Goal: Task Accomplishment & Management: Use online tool/utility

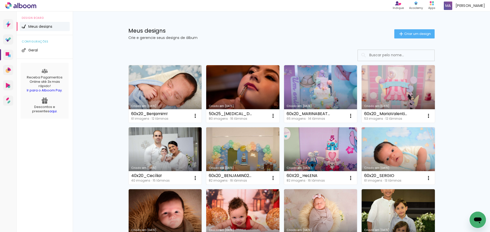
click at [237, 147] on link "Criado em [DATE]" at bounding box center [242, 157] width 73 height 58
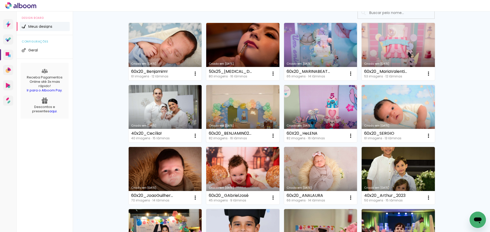
scroll to position [43, 0]
click at [243, 99] on link "Criado em [DATE]" at bounding box center [242, 114] width 73 height 58
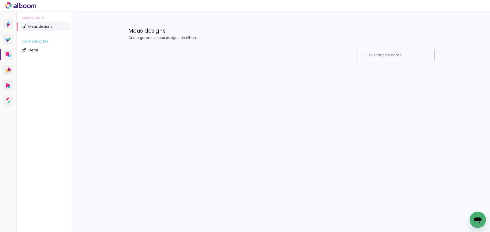
click at [23, 4] on icon at bounding box center [20, 5] width 31 height 7
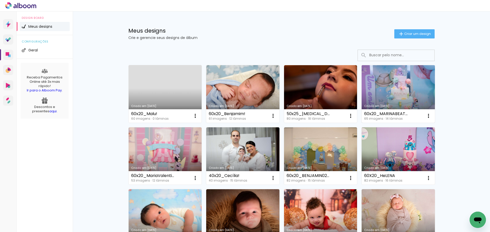
click at [394, 97] on link "Criado em [DATE]" at bounding box center [398, 94] width 73 height 58
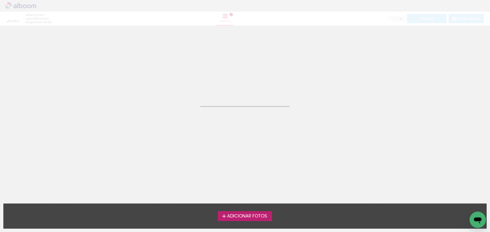
click at [394, 97] on neon-animated-pages "Confirmar Cancelar" at bounding box center [245, 129] width 490 height 207
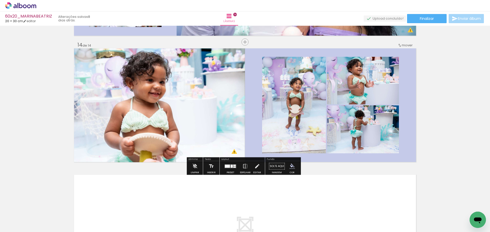
scroll to position [1633, 0]
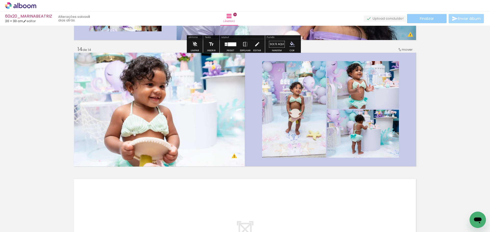
click at [428, 19] on span "Finalizar" at bounding box center [427, 19] width 14 height 4
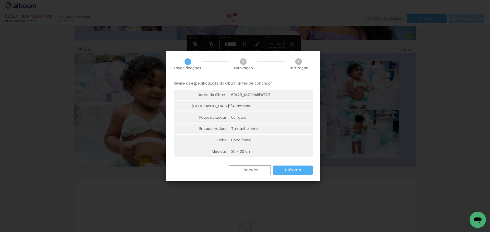
click at [0, 0] on slot "Próximo" at bounding box center [0, 0] width 0 height 0
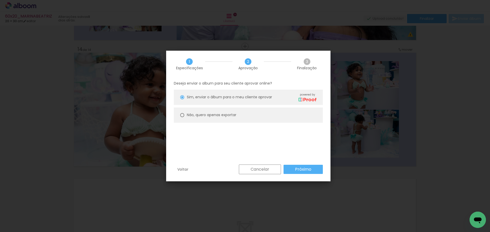
click at [0, 0] on slot "Próximo" at bounding box center [0, 0] width 0 height 0
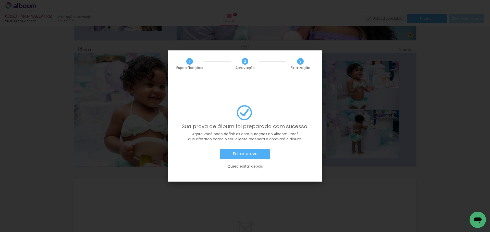
click at [0, 0] on slot "Quero editar depois" at bounding box center [0, 0] width 0 height 0
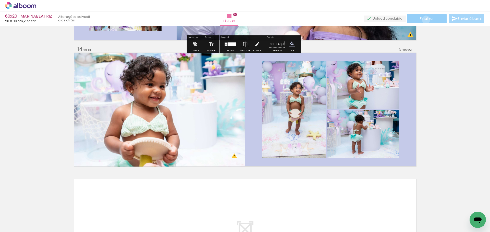
click at [424, 20] on span "Finalizar" at bounding box center [427, 19] width 14 height 4
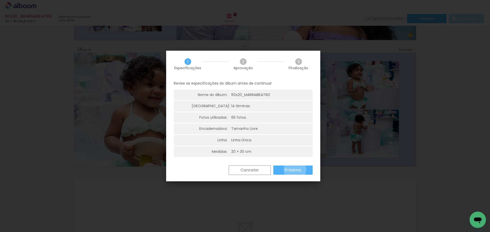
click at [0, 0] on slot "Próximo" at bounding box center [0, 0] width 0 height 0
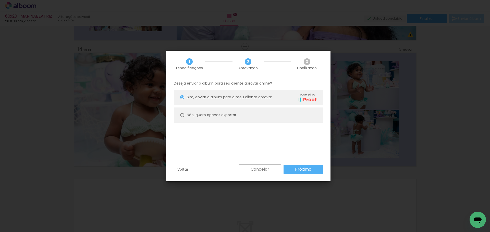
click at [239, 116] on paper-radio-button "Não, quero apenas exportar" at bounding box center [248, 115] width 149 height 15
type paper-radio-button "on"
click at [0, 0] on slot "Próximo" at bounding box center [0, 0] width 0 height 0
type input "Alta, 300 DPI"
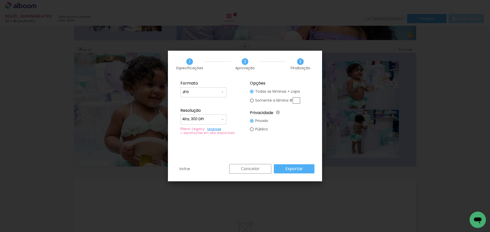
click at [0, 0] on slot "Exportar" at bounding box center [0, 0] width 0 height 0
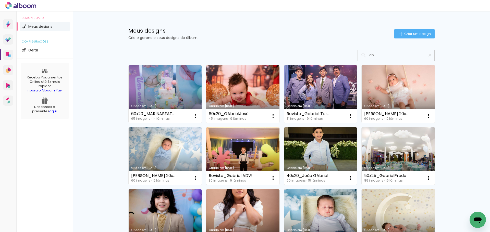
type input "a"
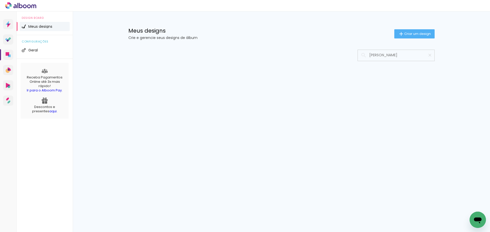
type input "abimael"
type paper-input "abimael"
